Goal: Information Seeking & Learning: Learn about a topic

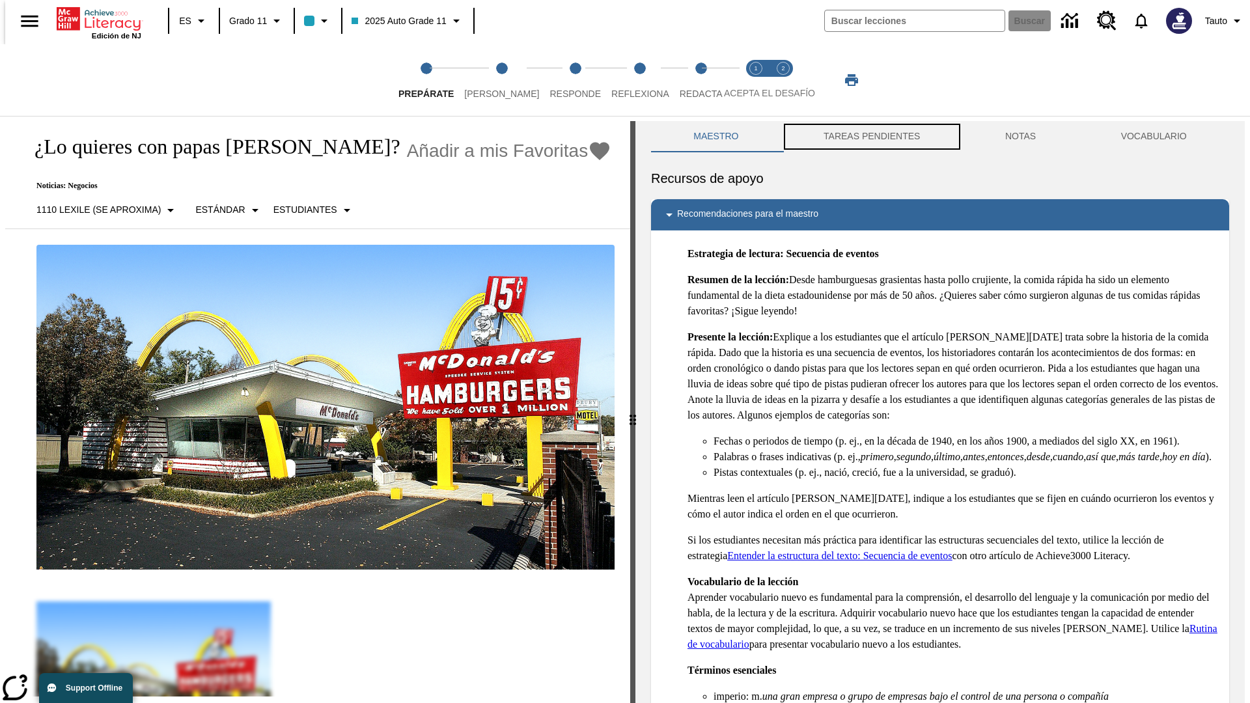
click at [871, 137] on button "TAREAS PENDIENTES" at bounding box center [872, 136] width 182 height 31
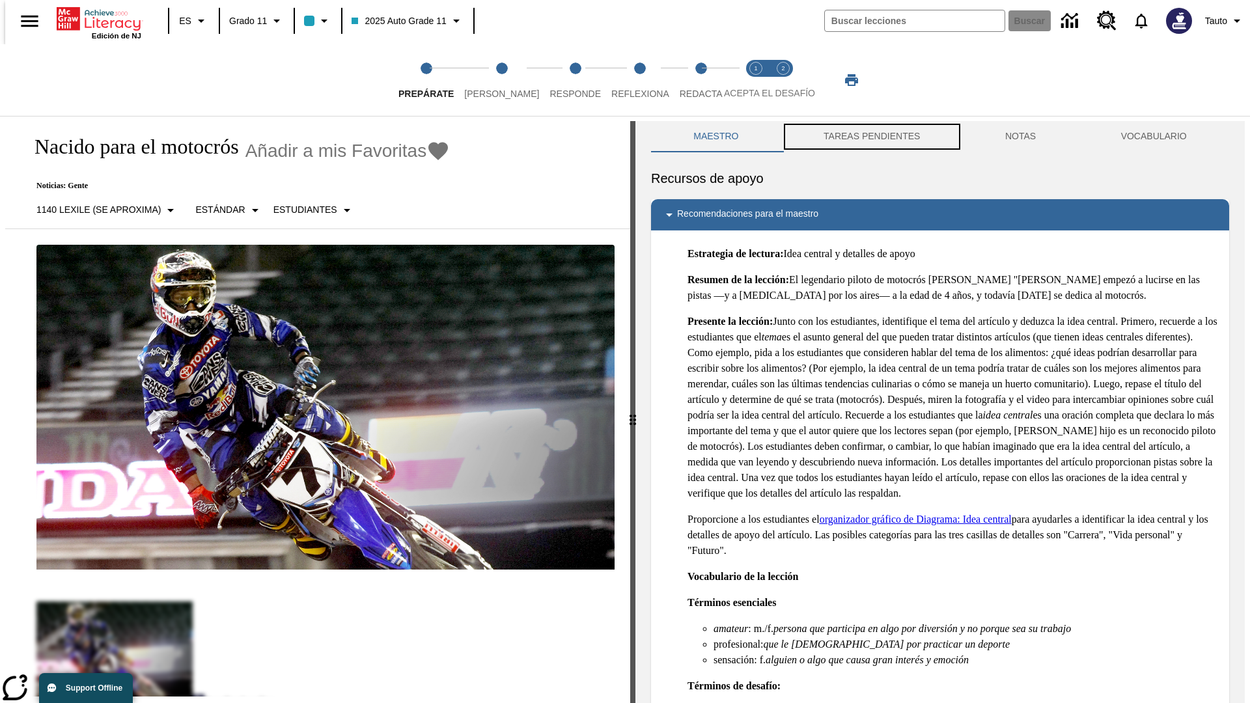
click at [871, 137] on button "TAREAS PENDIENTES" at bounding box center [872, 136] width 182 height 31
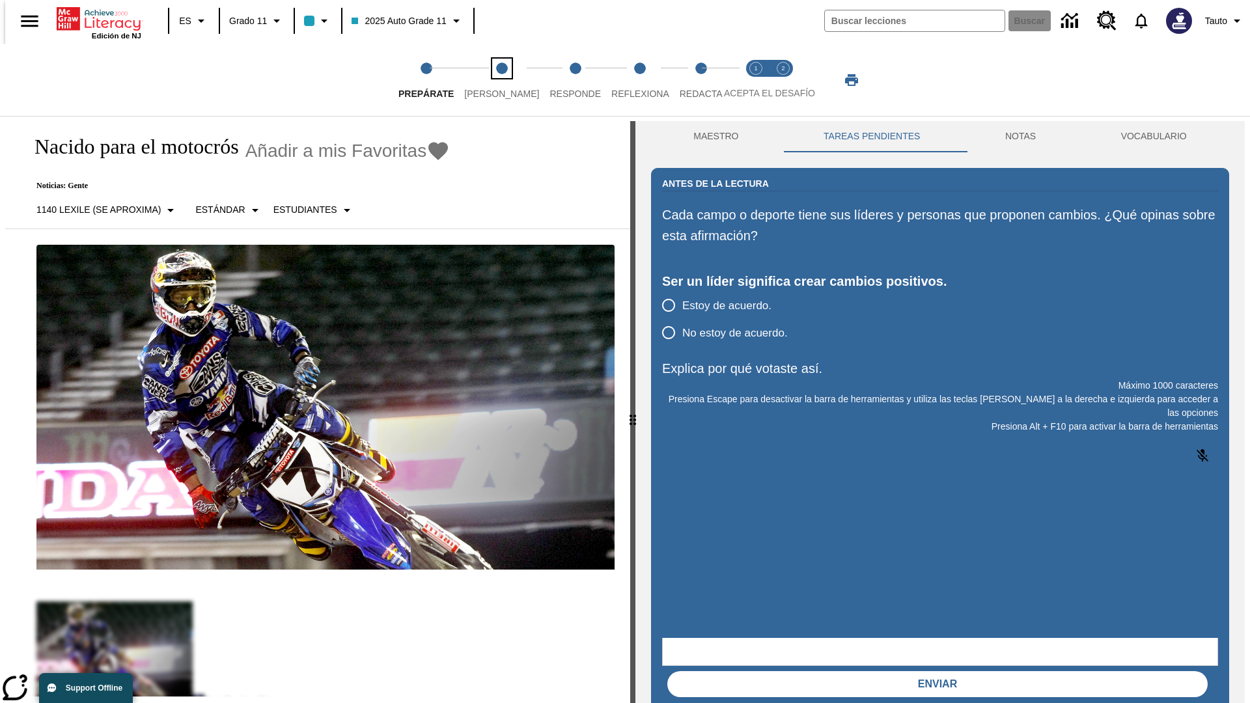
click at [491, 80] on span "[PERSON_NAME]" at bounding box center [501, 88] width 75 height 23
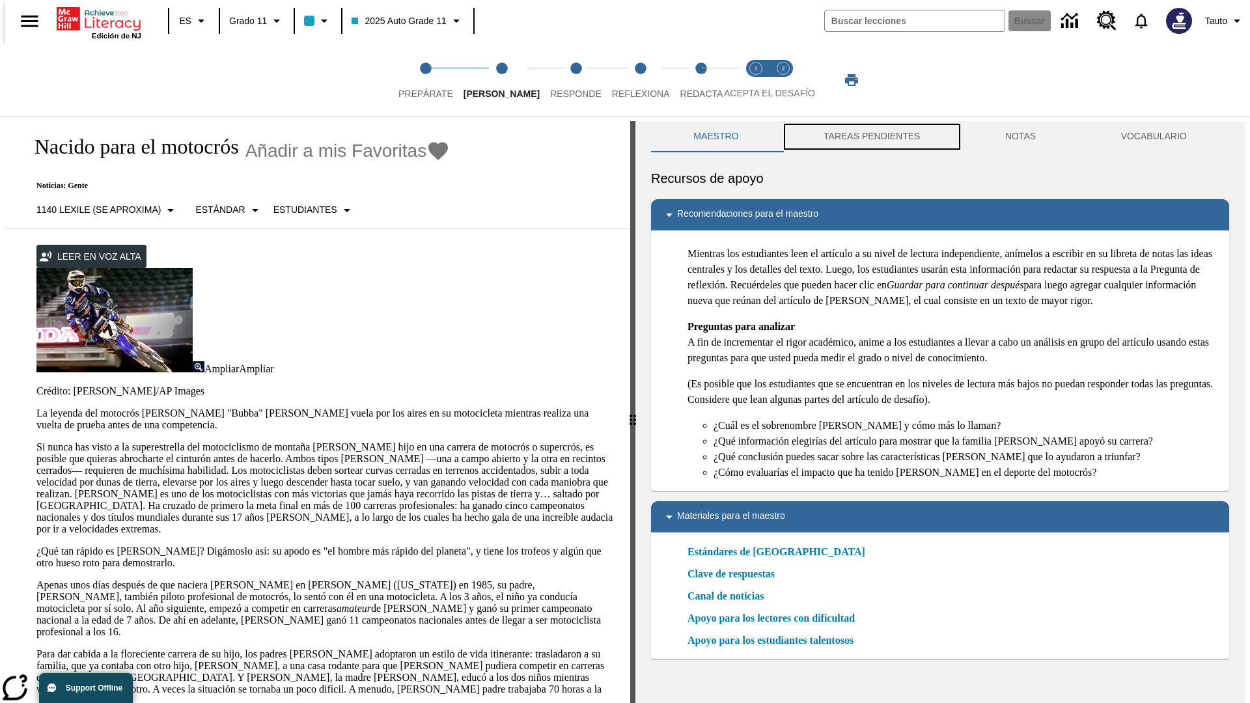
scroll to position [1, 0]
click at [871, 137] on button "TAREAS PENDIENTES" at bounding box center [872, 135] width 182 height 31
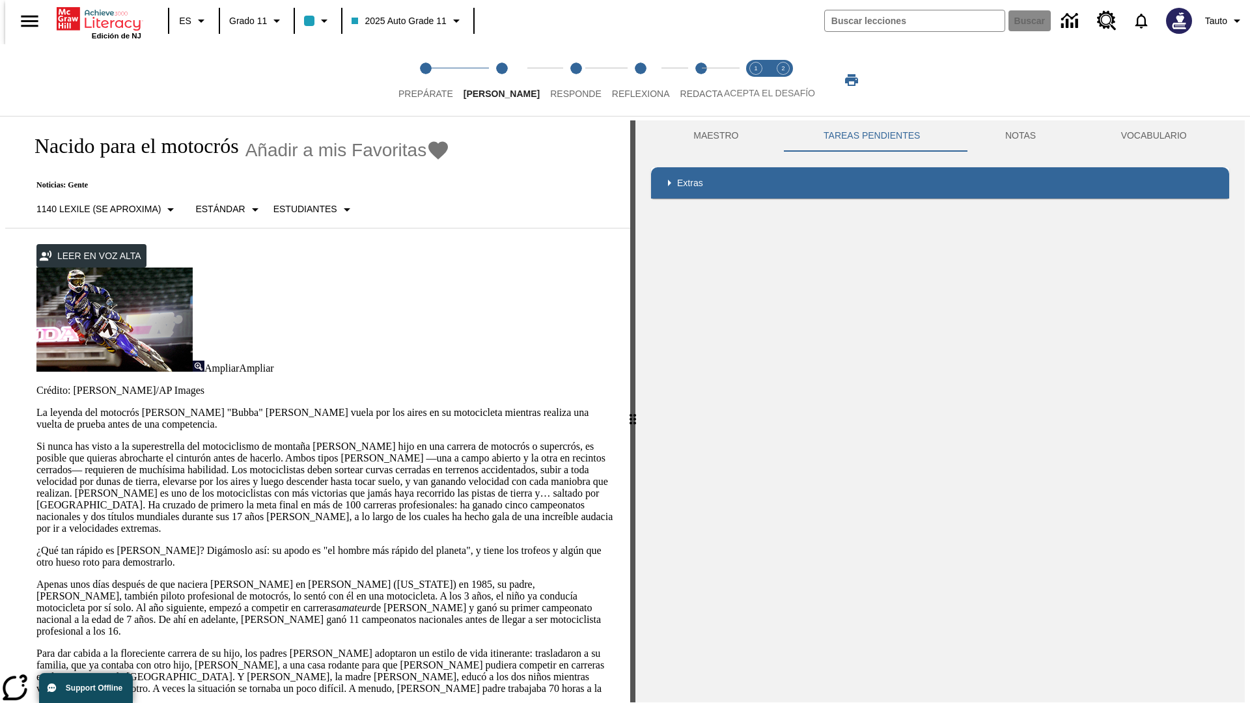
click at [36, 441] on p "Si nunca has visto a la superestrella del motociclismo de montaña [PERSON_NAME]…" at bounding box center [325, 488] width 578 height 94
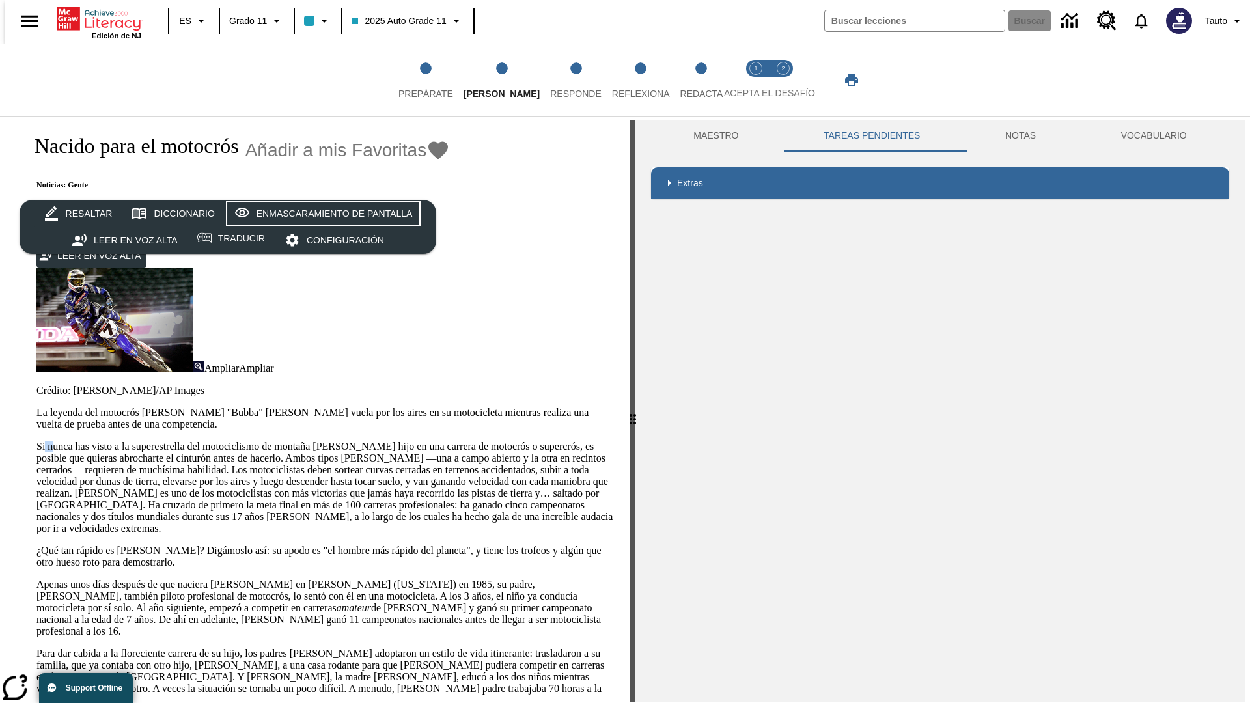
click at [320, 214] on div "Enmascaramiento de pantalla" at bounding box center [335, 214] width 156 height 16
click at [556, 80] on span "Responde" at bounding box center [575, 88] width 51 height 23
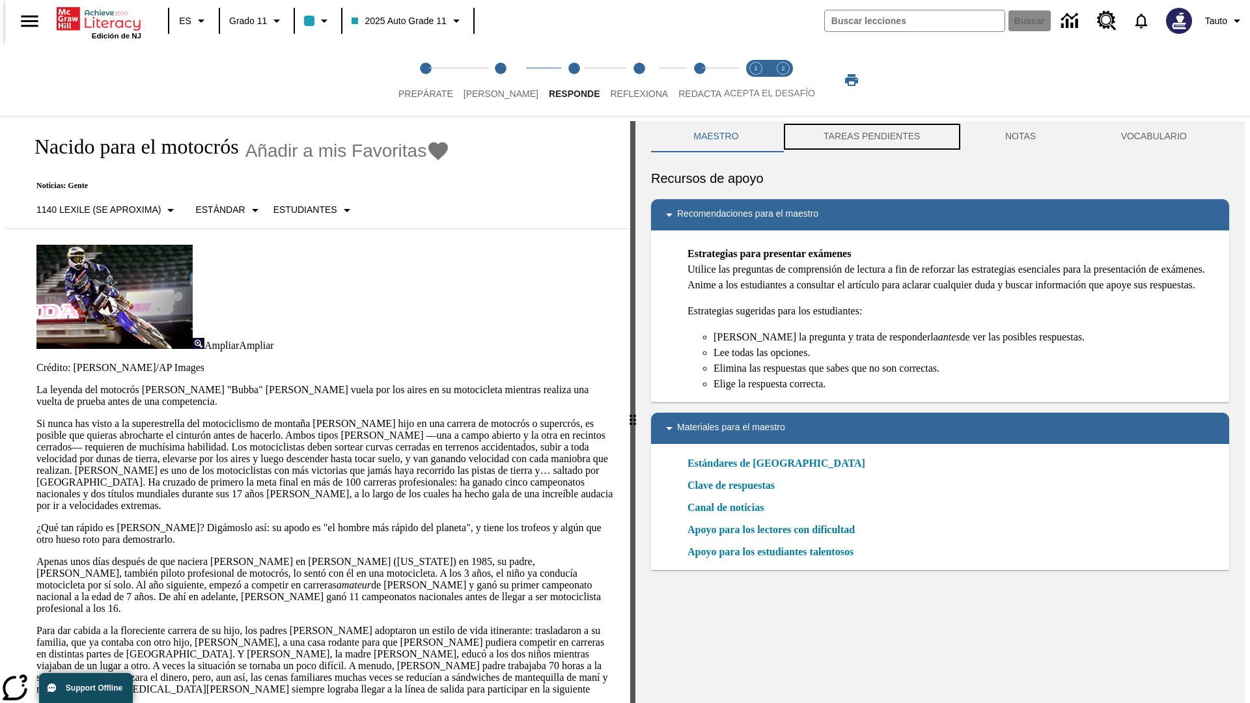
scroll to position [1, 0]
click at [871, 137] on button "TAREAS PENDIENTES" at bounding box center [872, 135] width 182 height 31
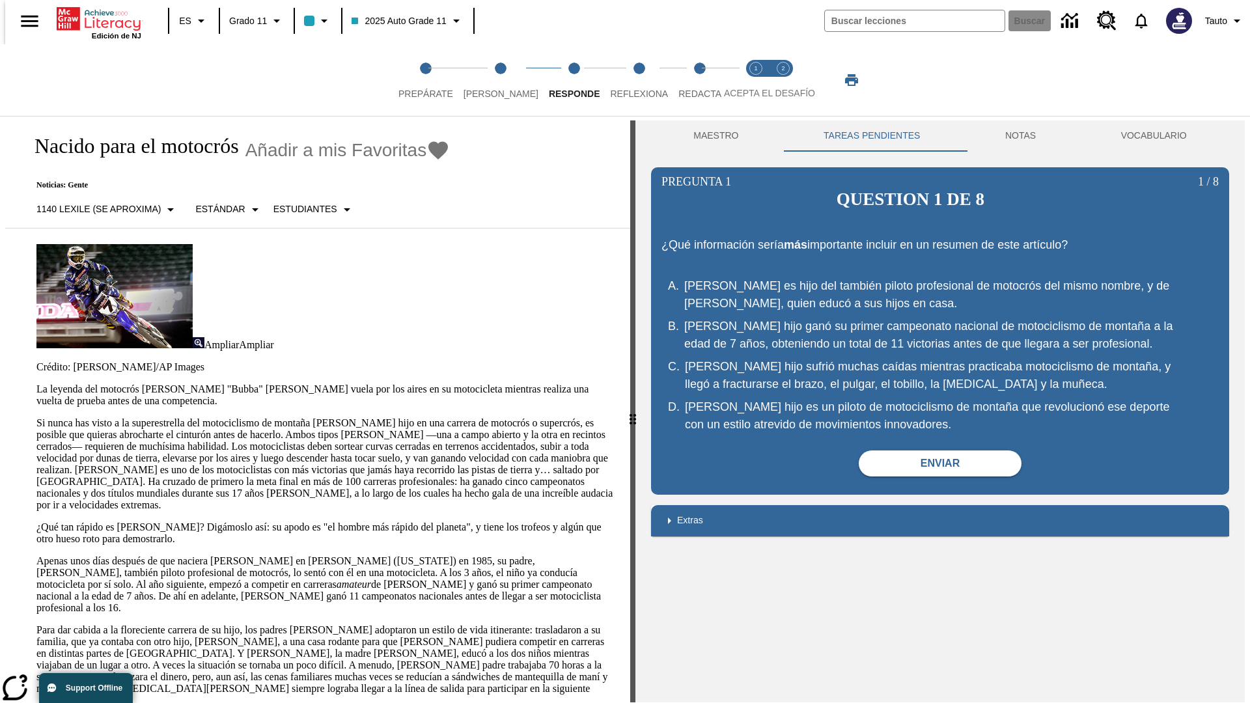
click at [36, 417] on p "Si nunca has visto a la superestrella del motociclismo de montaña [PERSON_NAME]…" at bounding box center [325, 464] width 578 height 94
click at [622, 80] on span "Reflexiona" at bounding box center [639, 88] width 58 height 23
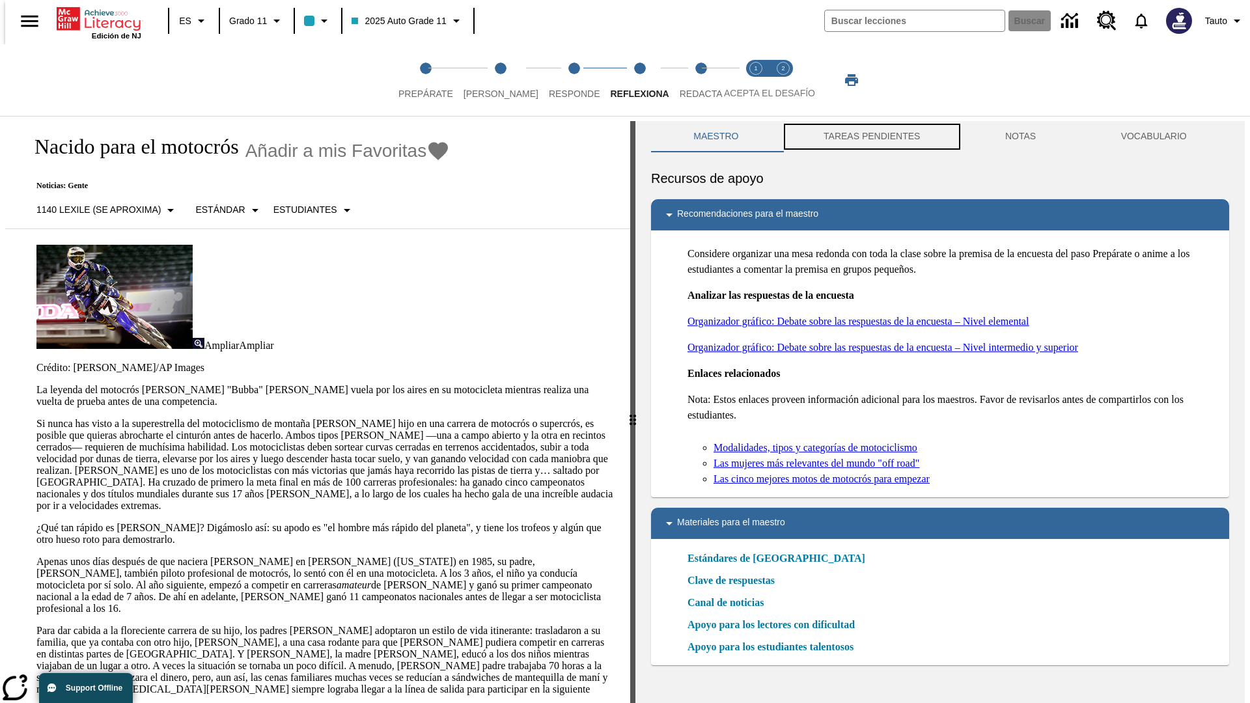
scroll to position [1, 0]
click at [871, 137] on button "TAREAS PENDIENTES" at bounding box center [872, 135] width 182 height 31
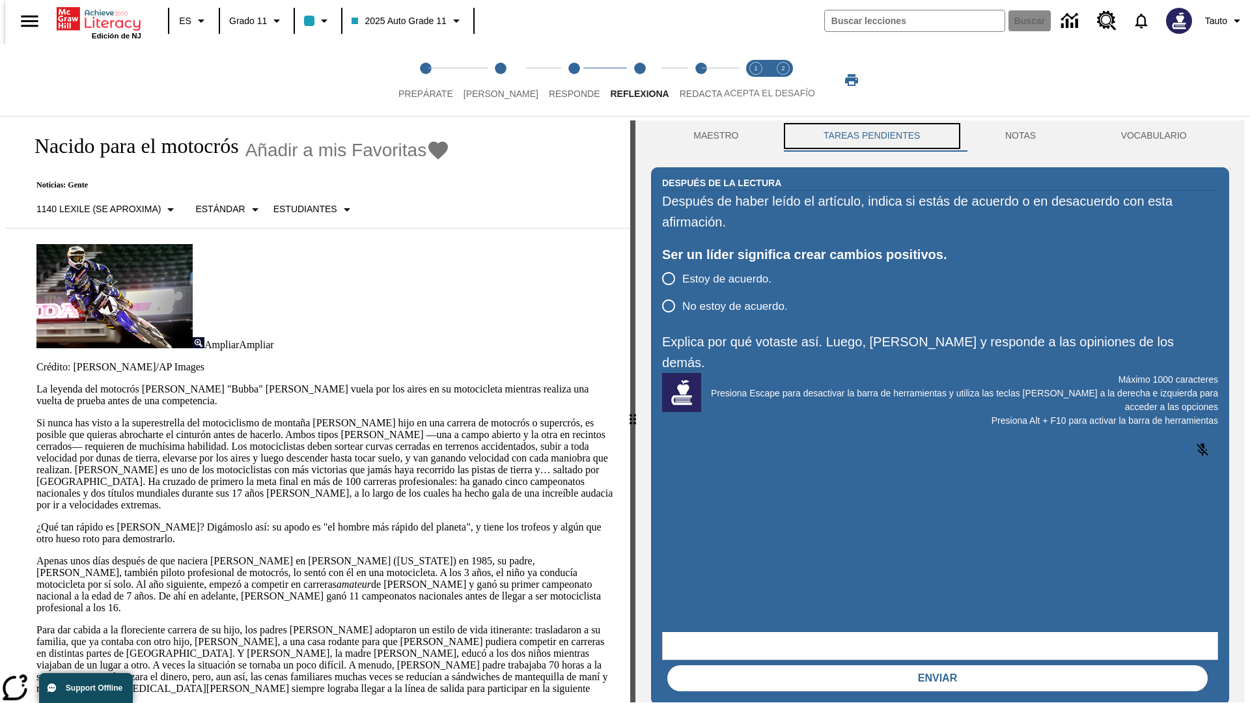
scroll to position [0, 0]
click at [36, 417] on p "Si nunca has visto a la superestrella del motociclismo de montaña [PERSON_NAME]…" at bounding box center [325, 464] width 578 height 94
click at [687, 80] on span "Redacta" at bounding box center [701, 88] width 43 height 23
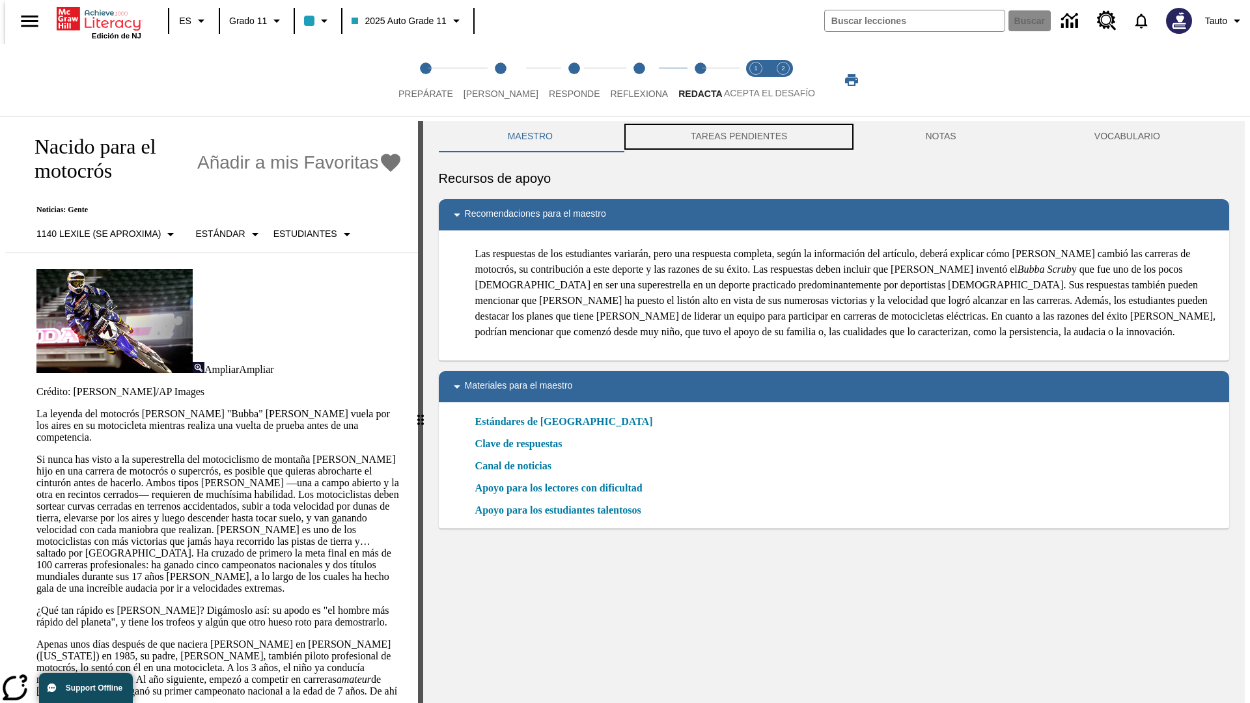
scroll to position [1, 0]
click at [738, 137] on button "TAREAS PENDIENTES" at bounding box center [739, 135] width 234 height 31
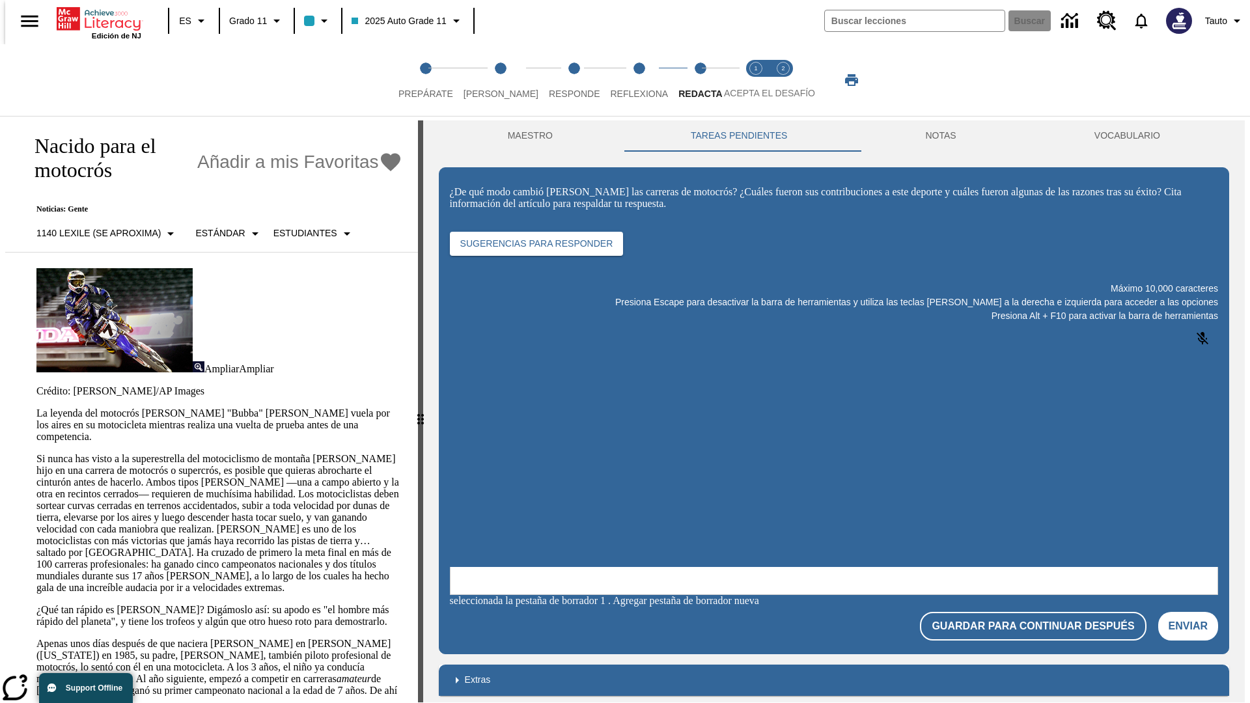
scroll to position [0, 0]
click at [36, 453] on p "Si nunca has visto a la superestrella del motociclismo de montaña [PERSON_NAME]…" at bounding box center [219, 523] width 366 height 141
click at [756, 80] on span "Acepta el desafío lee step 1 of 2" at bounding box center [756, 88] width 17 height 23
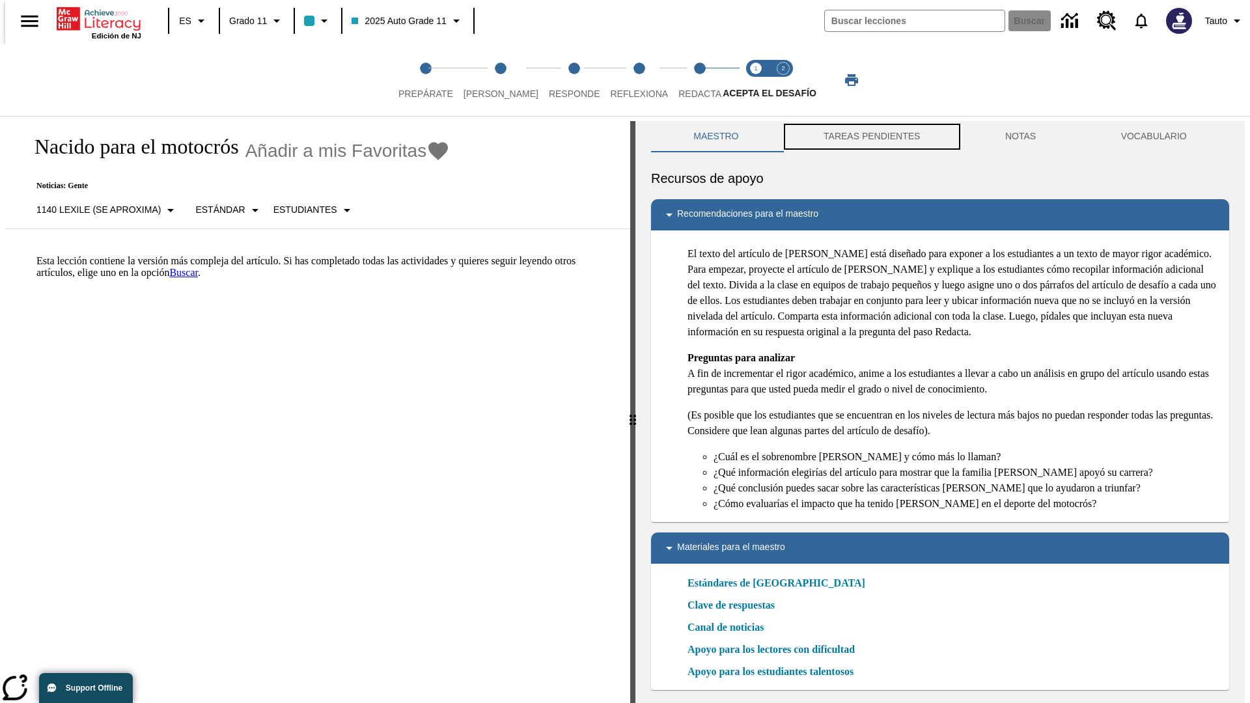
scroll to position [4, 0]
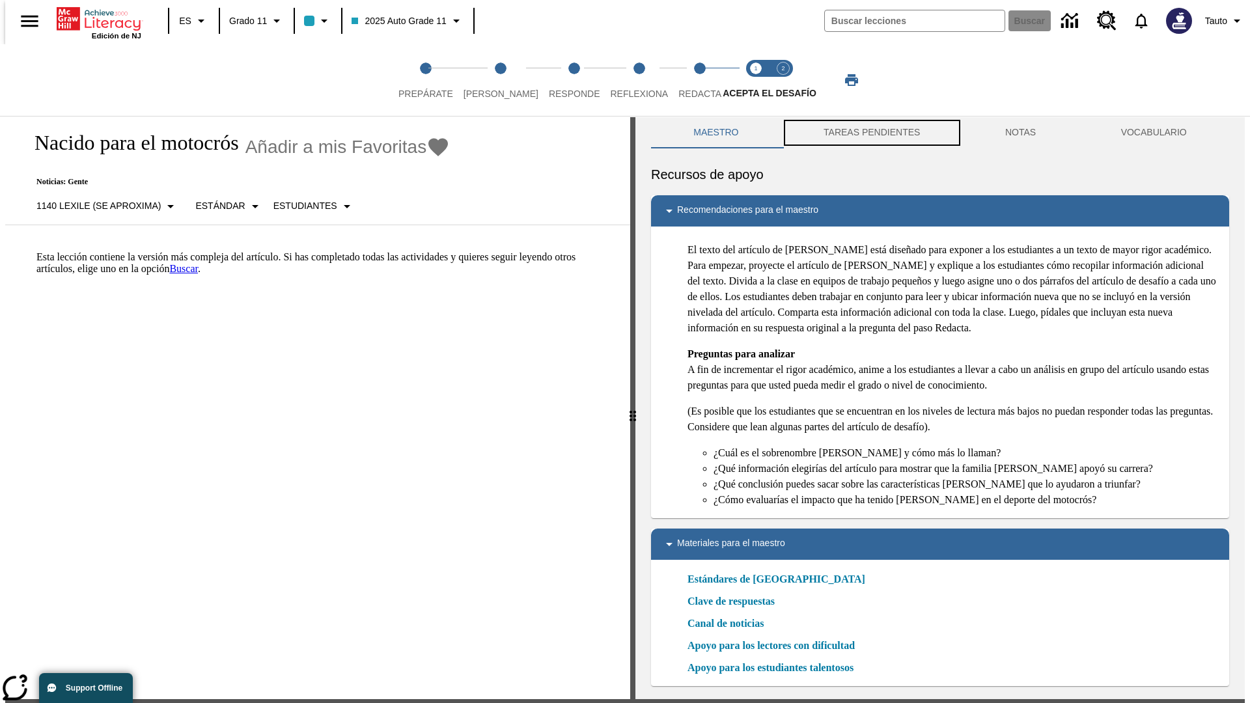
click at [871, 137] on button "TAREAS PENDIENTES" at bounding box center [872, 132] width 182 height 31
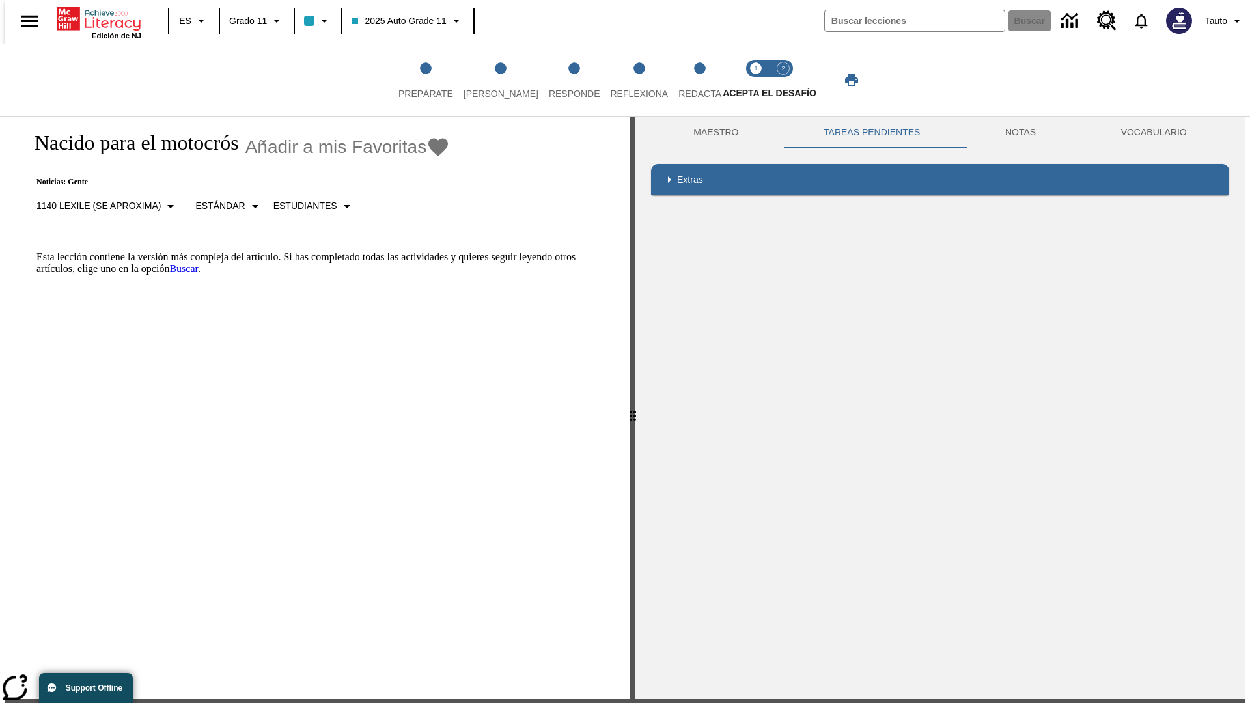
click at [36, 251] on p "Esta lección contiene la versión más compleja del artículo. Si has completado t…" at bounding box center [325, 262] width 578 height 23
click at [783, 80] on span "Acepta el desafío contesta step 2 of 2" at bounding box center [783, 88] width 17 height 23
